Goal: Submit feedback/report problem: Submit feedback/report problem

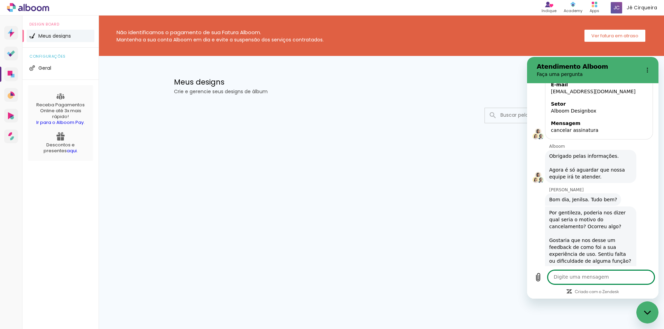
scroll to position [147, 0]
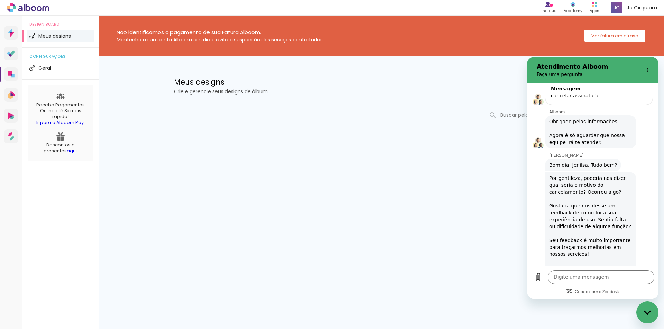
click at [581, 179] on div "Por gentileza, poderia nos dizer qual seria o motivo do cancelamento? Ocorreu a…" at bounding box center [590, 226] width 89 height 109
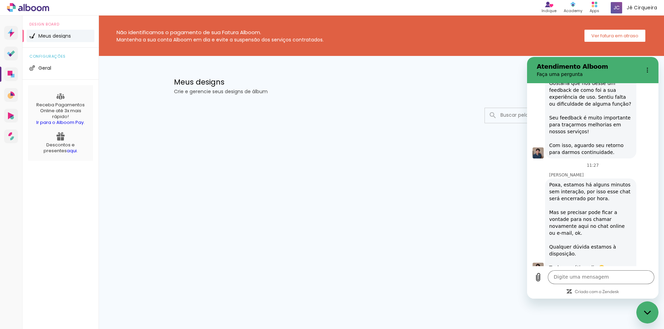
scroll to position [285, 0]
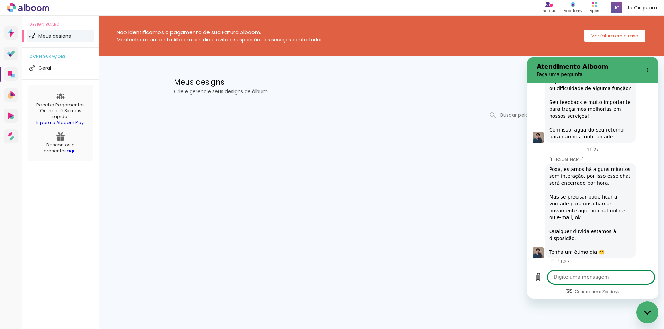
click at [589, 278] on textarea at bounding box center [601, 278] width 106 height 14
type textarea "N"
type textarea "CORTE DE CUSTOS"
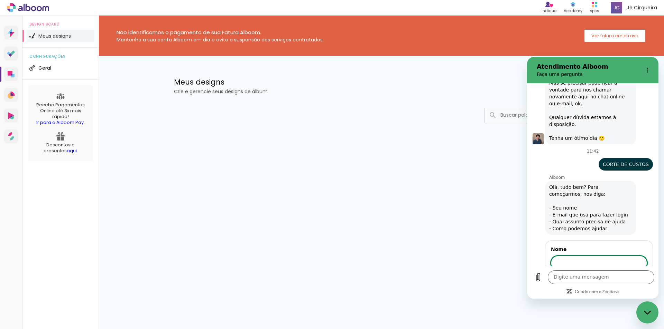
scroll to position [429, 0]
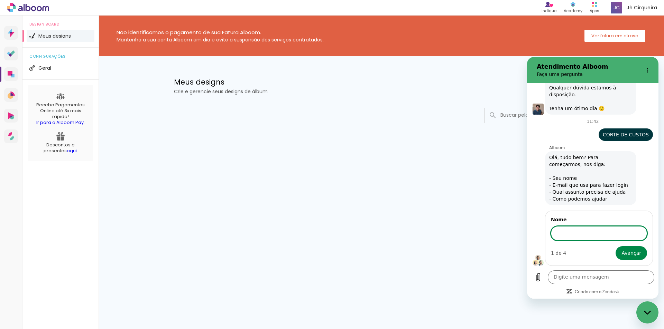
click at [584, 240] on input "Nome" at bounding box center [599, 233] width 96 height 15
type input "JENILSA CIRQUEIRA"
click at [615, 246] on button "Avançar" at bounding box center [630, 253] width 31 height 14
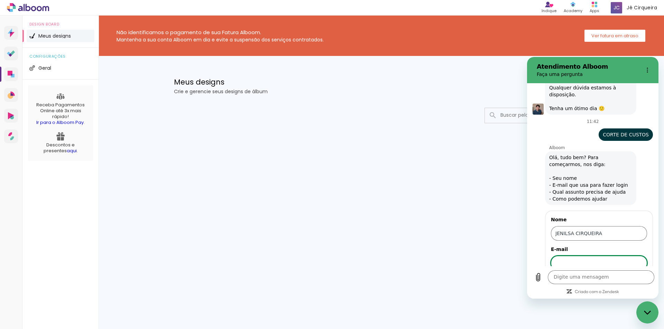
scroll to position [459, 0]
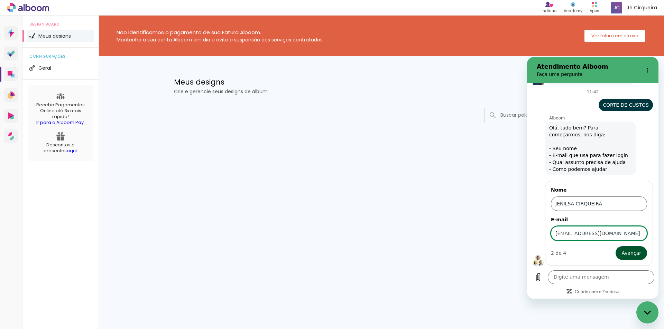
type input "[EMAIL_ADDRESS][DOMAIN_NAME]"
click at [628, 254] on span "Avançar" at bounding box center [631, 253] width 20 height 8
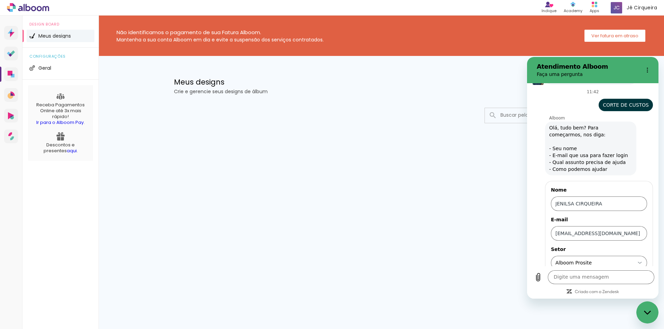
scroll to position [488, 0]
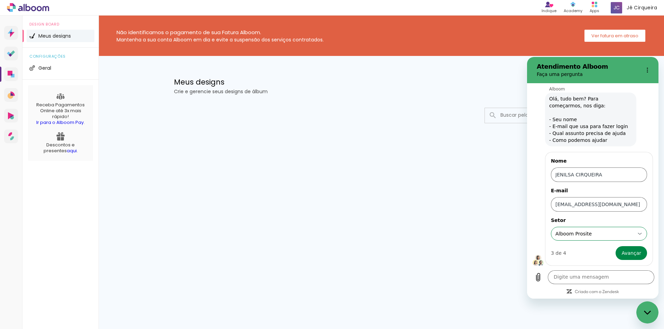
click at [627, 236] on input "Alboom Prosite" at bounding box center [594, 234] width 79 height 7
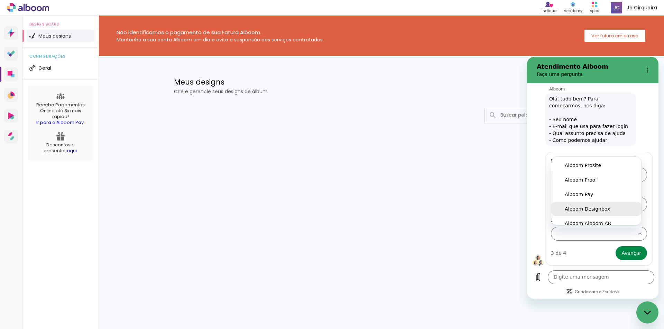
scroll to position [6, 0]
click at [609, 202] on div "Alboom Designbox" at bounding box center [596, 203] width 63 height 7
type input "Alboom Designbox"
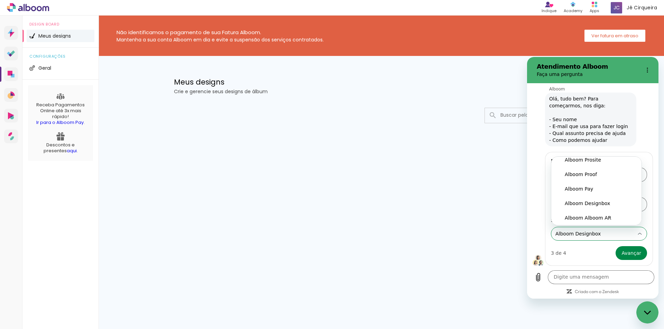
scroll to position [0, 0]
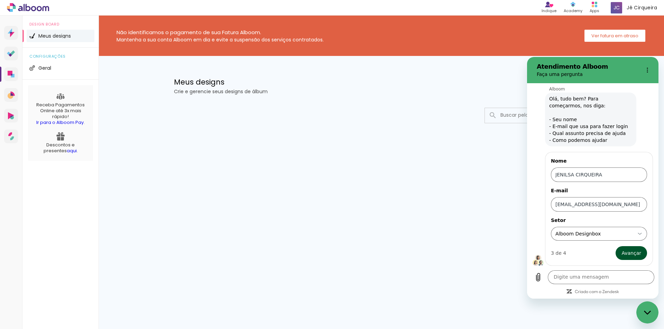
click at [632, 251] on span "Avançar" at bounding box center [631, 253] width 20 height 8
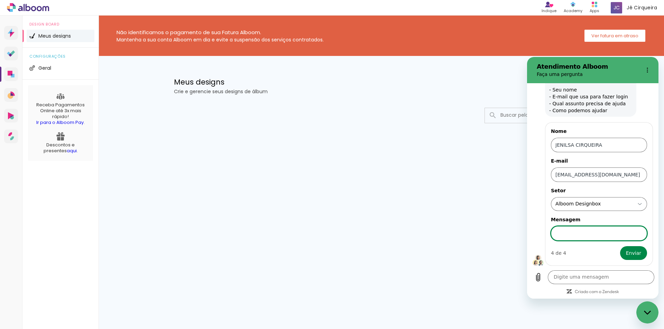
click at [586, 235] on input "Mensagem" at bounding box center [599, 233] width 96 height 15
type input "cancelar assiantura"
drag, startPoint x: 611, startPoint y: 252, endPoint x: 621, endPoint y: 251, distance: 9.4
click at [613, 252] on div "4 de 4 Enviar" at bounding box center [599, 253] width 96 height 14
click at [630, 251] on span "Enviar" at bounding box center [633, 253] width 15 height 8
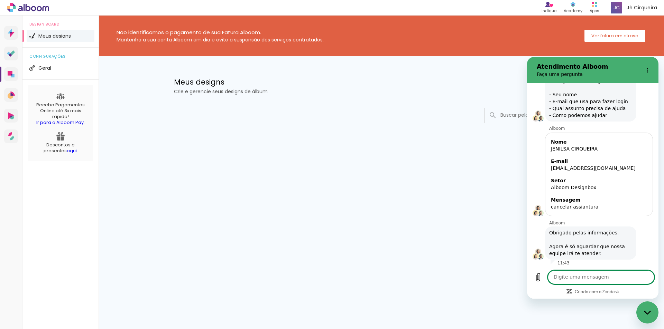
scroll to position [514, 0]
